Goal: Navigation & Orientation: Find specific page/section

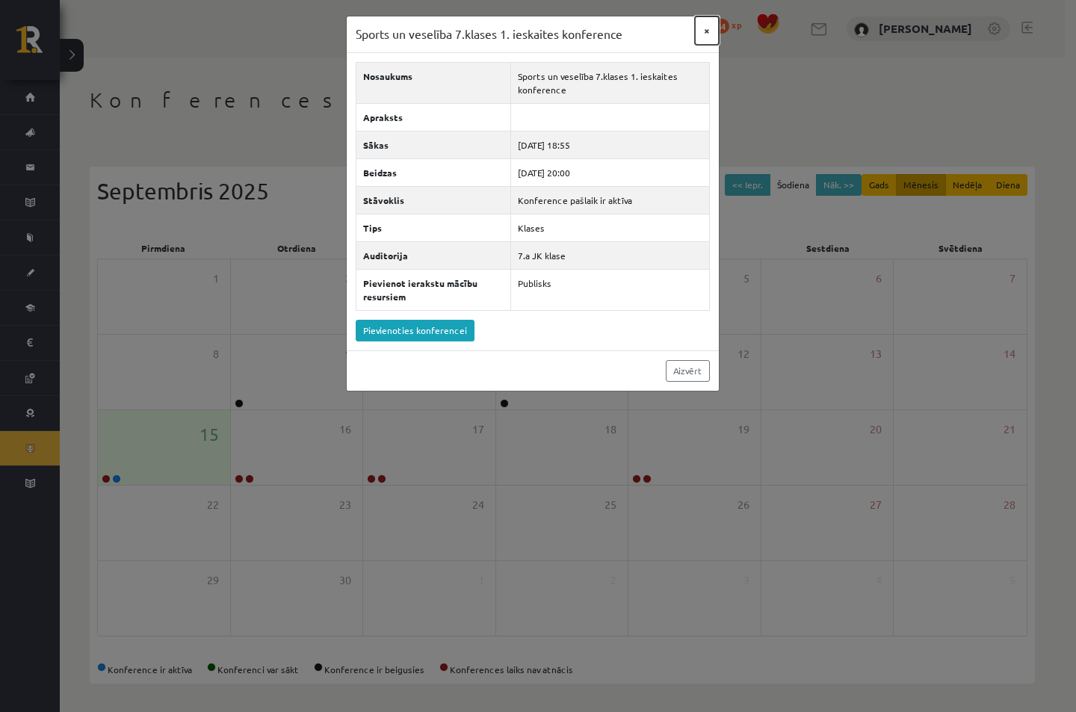
click at [711, 43] on button "×" at bounding box center [707, 30] width 24 height 28
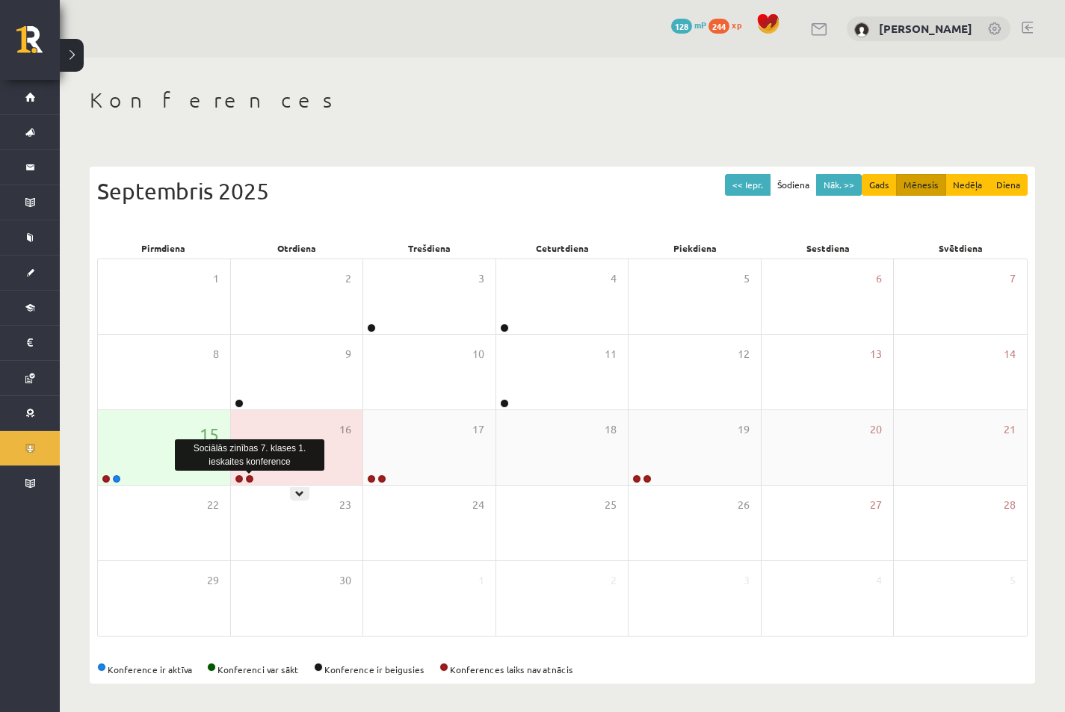
click at [247, 477] on link at bounding box center [249, 478] width 9 height 9
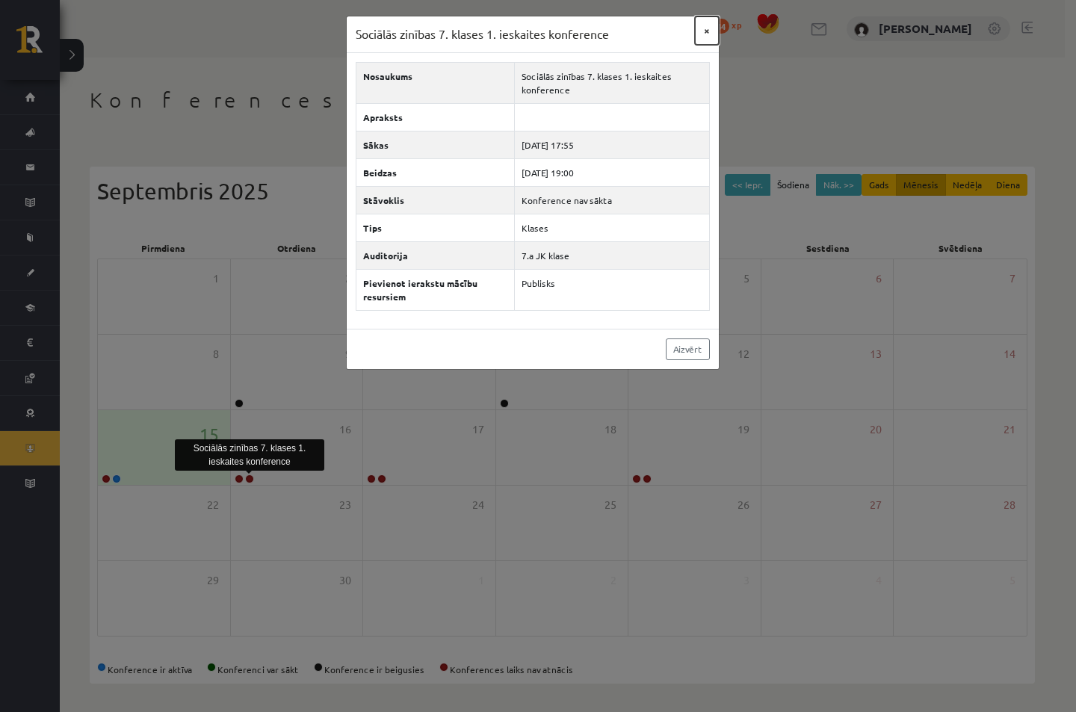
click at [709, 37] on button "×" at bounding box center [707, 30] width 24 height 28
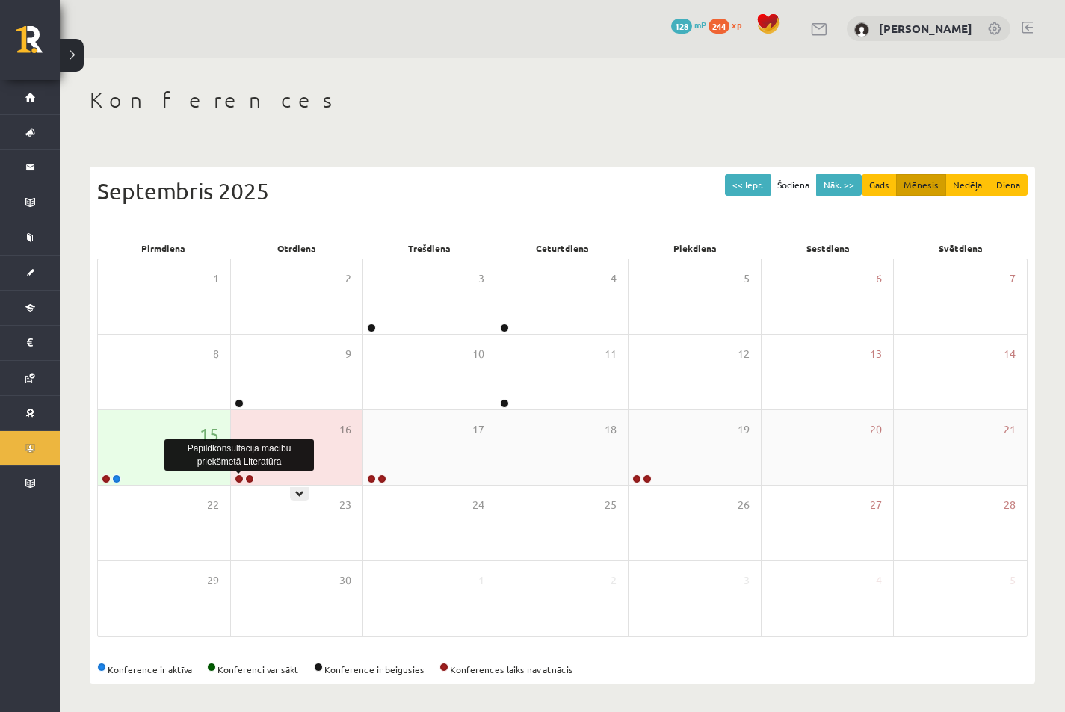
click at [243, 478] on link at bounding box center [239, 478] width 9 height 9
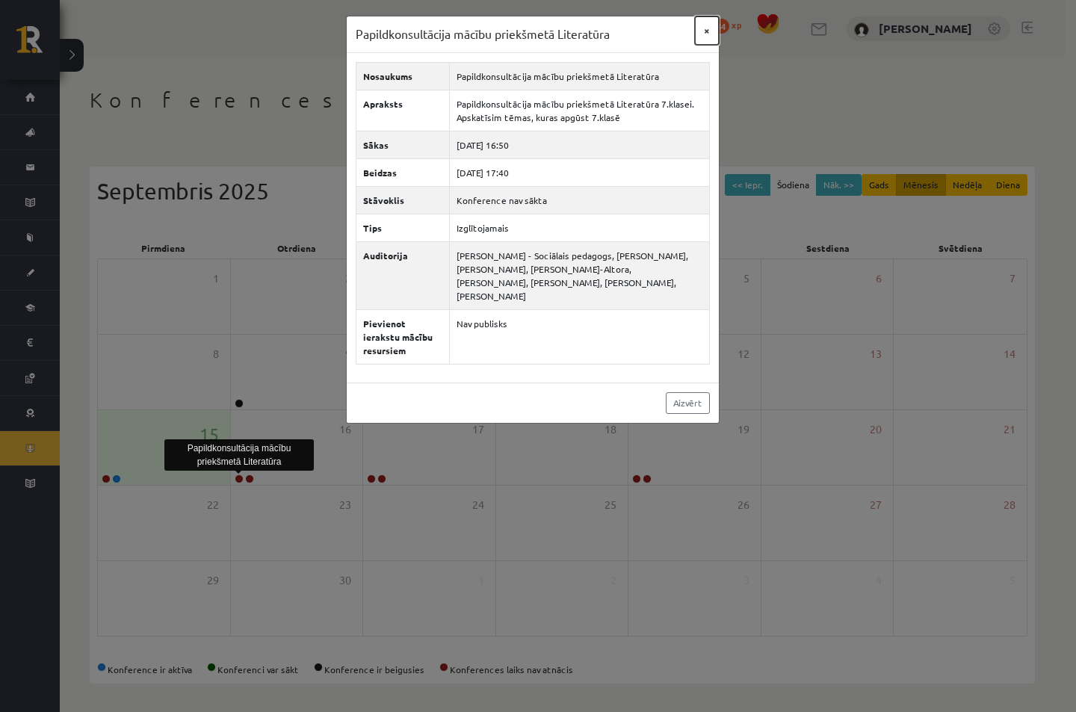
click at [711, 34] on button "×" at bounding box center [707, 30] width 24 height 28
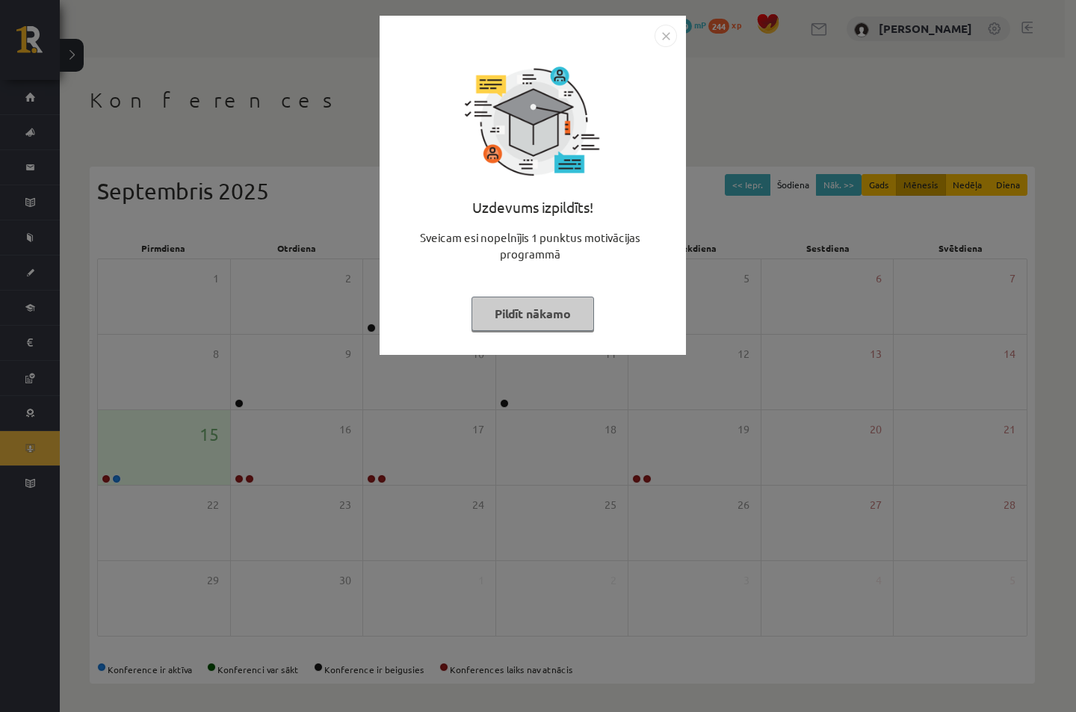
click at [663, 37] on img "Close" at bounding box center [666, 36] width 22 height 22
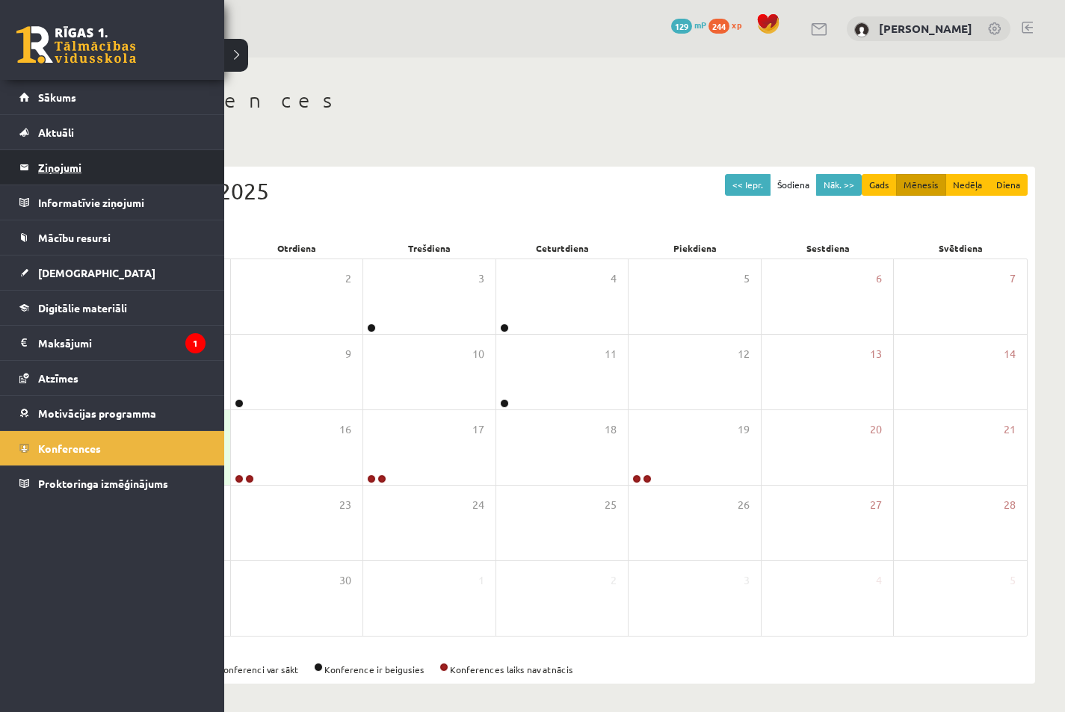
click at [49, 165] on legend "Ziņojumi 0" at bounding box center [121, 167] width 167 height 34
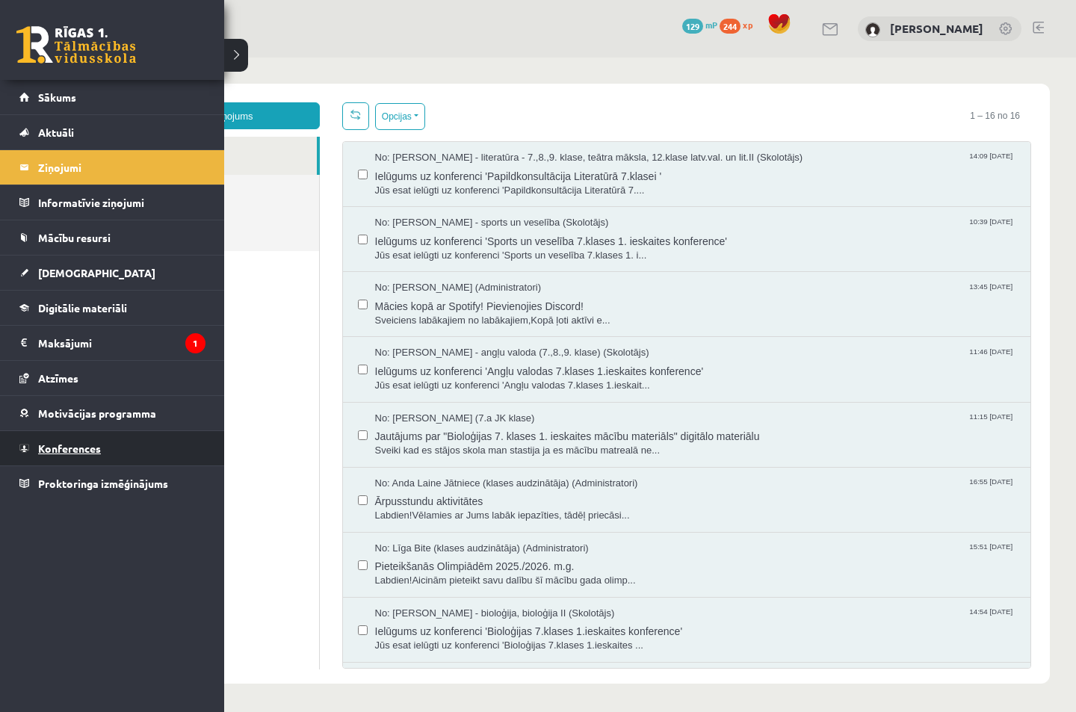
click at [46, 452] on span "Konferences" at bounding box center [69, 448] width 63 height 13
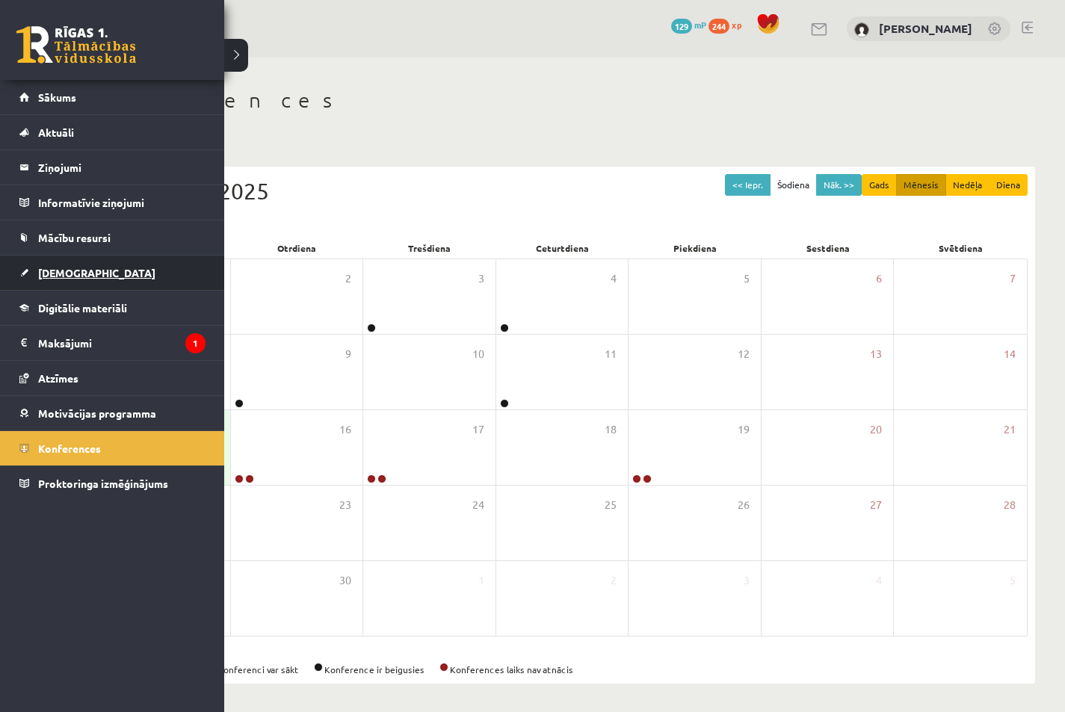
click at [81, 268] on span "[DEMOGRAPHIC_DATA]" at bounding box center [96, 272] width 117 height 13
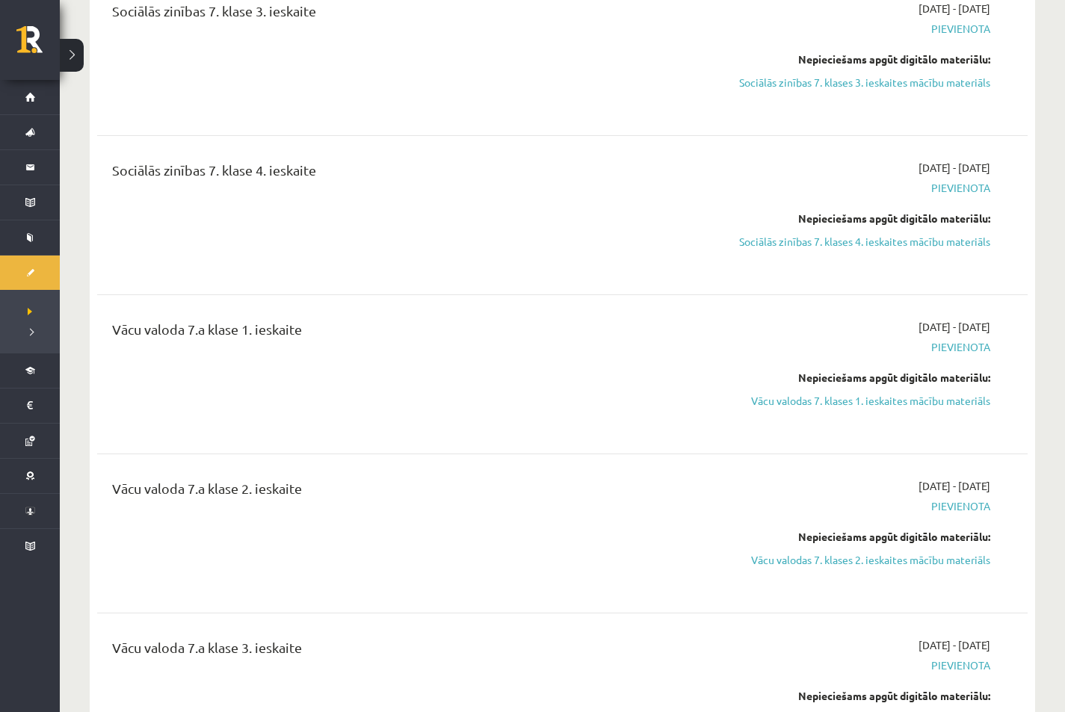
scroll to position [996, 0]
